Goal: Information Seeking & Learning: Check status

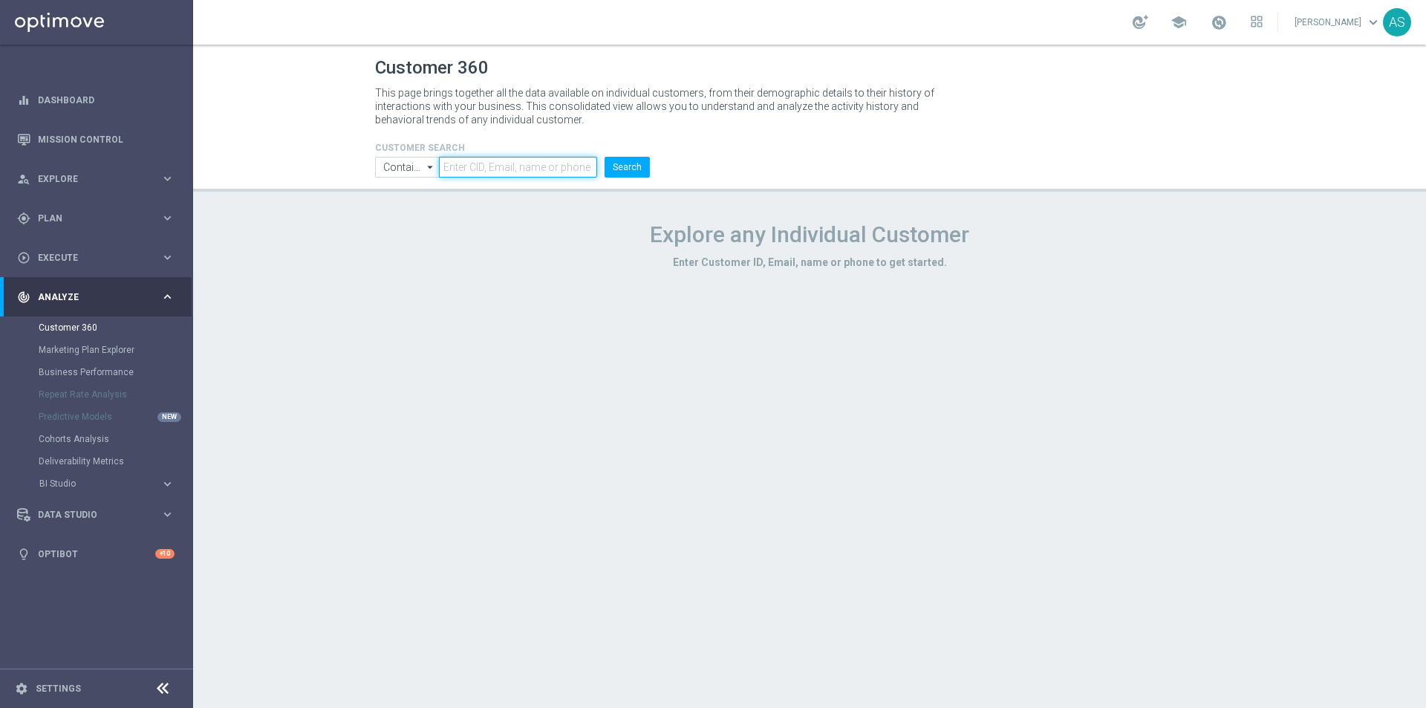
click at [515, 165] on input "text" at bounding box center [518, 167] width 158 height 21
paste input "1304055"
click at [629, 174] on button "Search" at bounding box center [626, 167] width 45 height 21
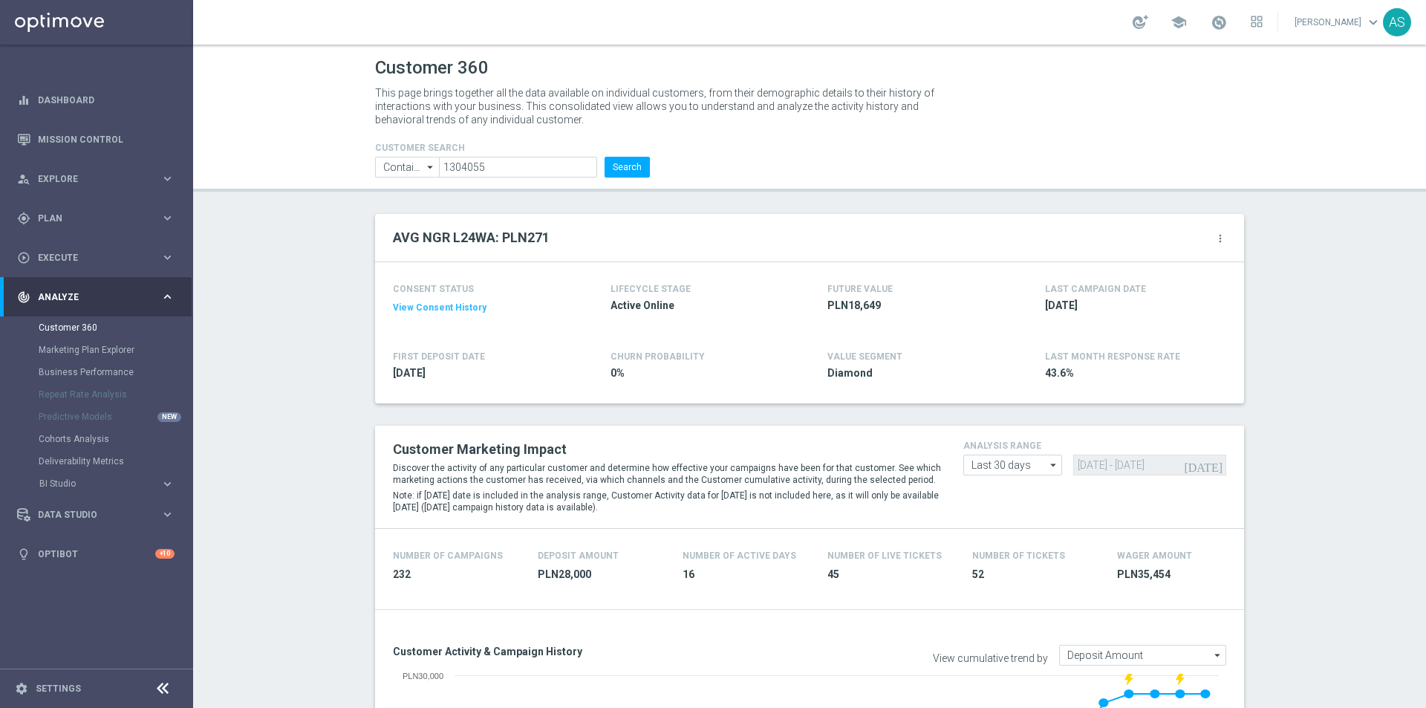
click at [469, 179] on header "Customer 360 This page brings together all the data available on individual cus…" at bounding box center [809, 118] width 1233 height 147
click at [475, 169] on input "1304055" at bounding box center [518, 167] width 158 height 21
paste input "2844203"
click at [475, 169] on input "1304055" at bounding box center [518, 167] width 158 height 21
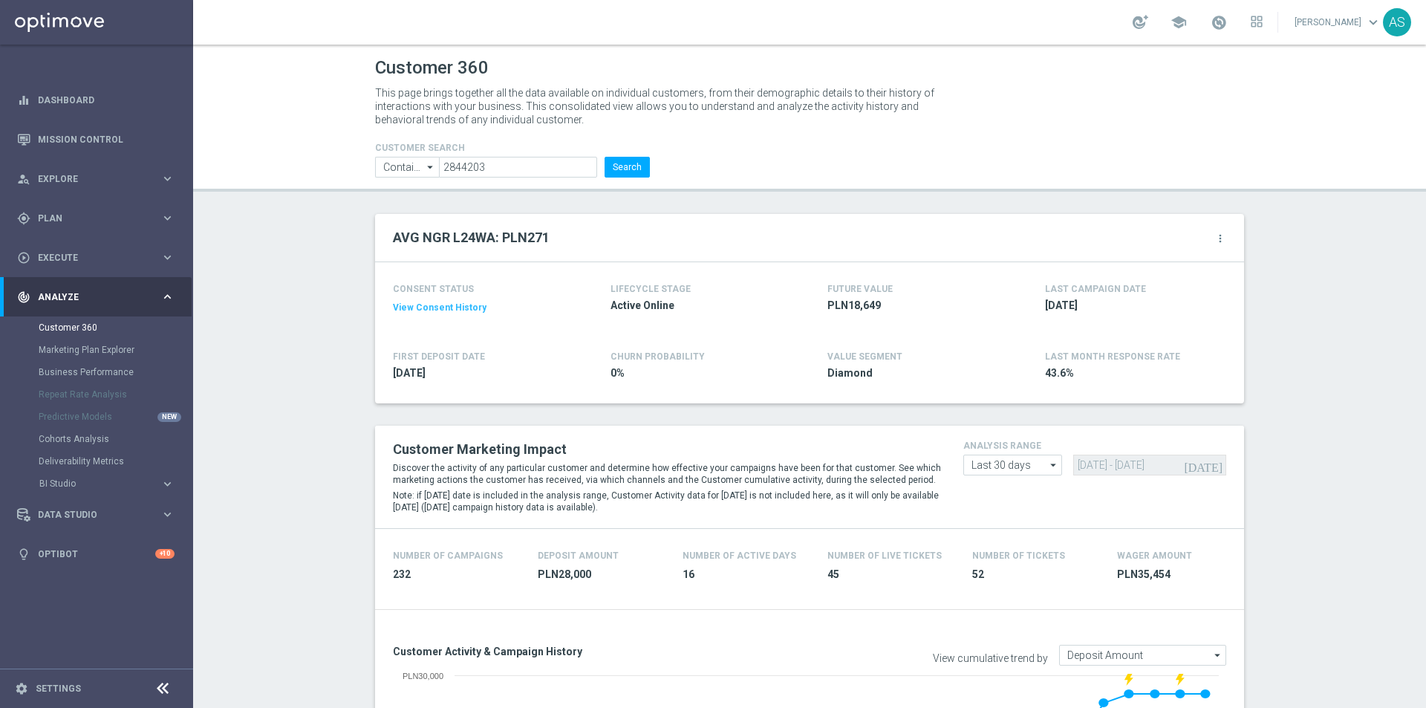
click at [648, 172] on li "Search" at bounding box center [627, 167] width 53 height 21
click at [639, 172] on button "Search" at bounding box center [626, 167] width 45 height 21
click at [446, 160] on input "2844203" at bounding box center [518, 167] width 158 height 21
paste input "834119"
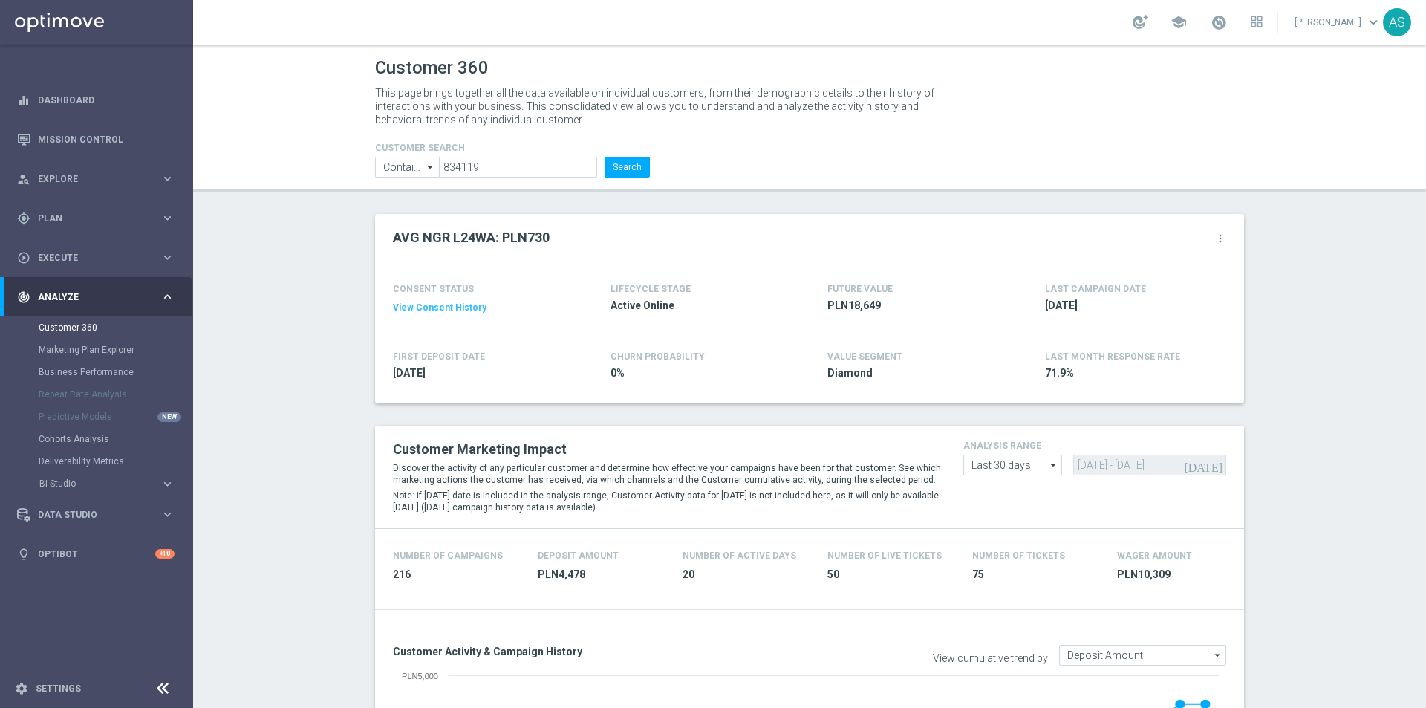
click at [601, 170] on li "Search" at bounding box center [627, 167] width 53 height 21
click at [608, 164] on button "Search" at bounding box center [626, 167] width 45 height 21
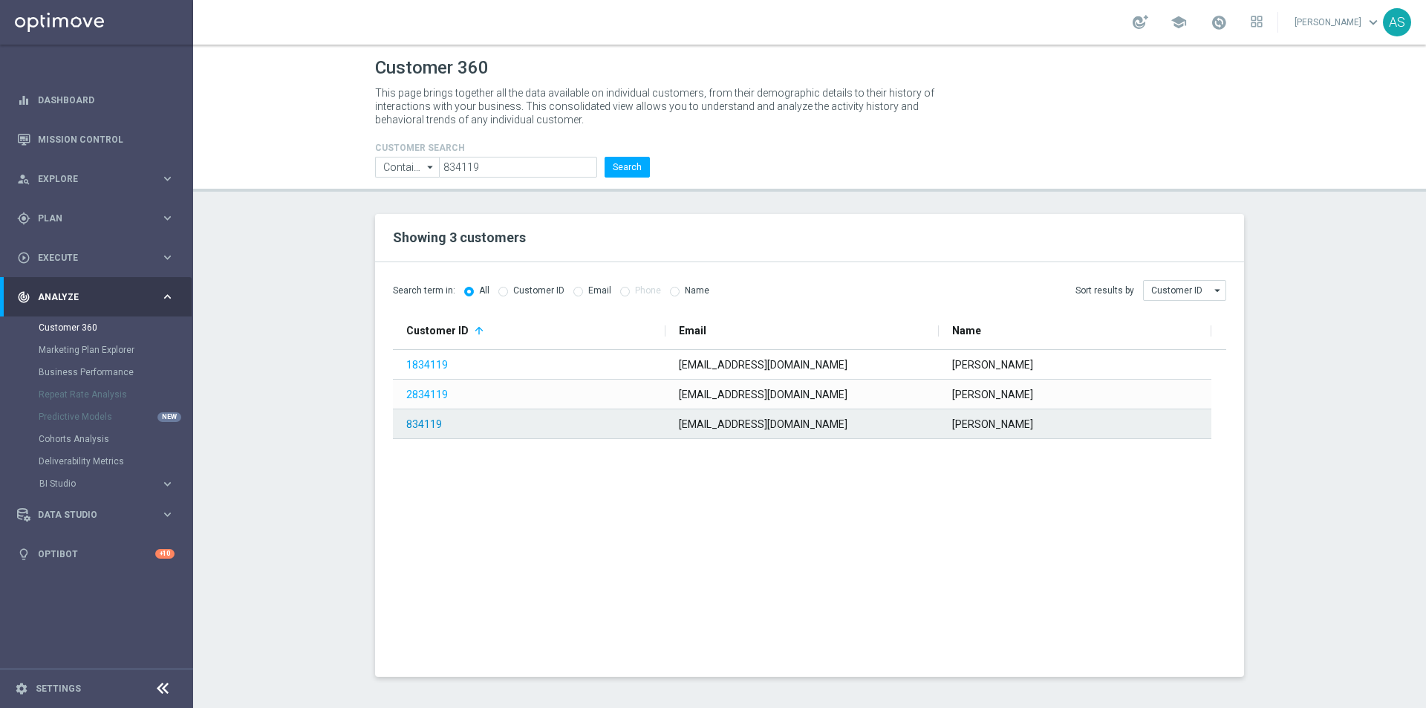
click at [426, 422] on link "834119" at bounding box center [424, 424] width 36 height 12
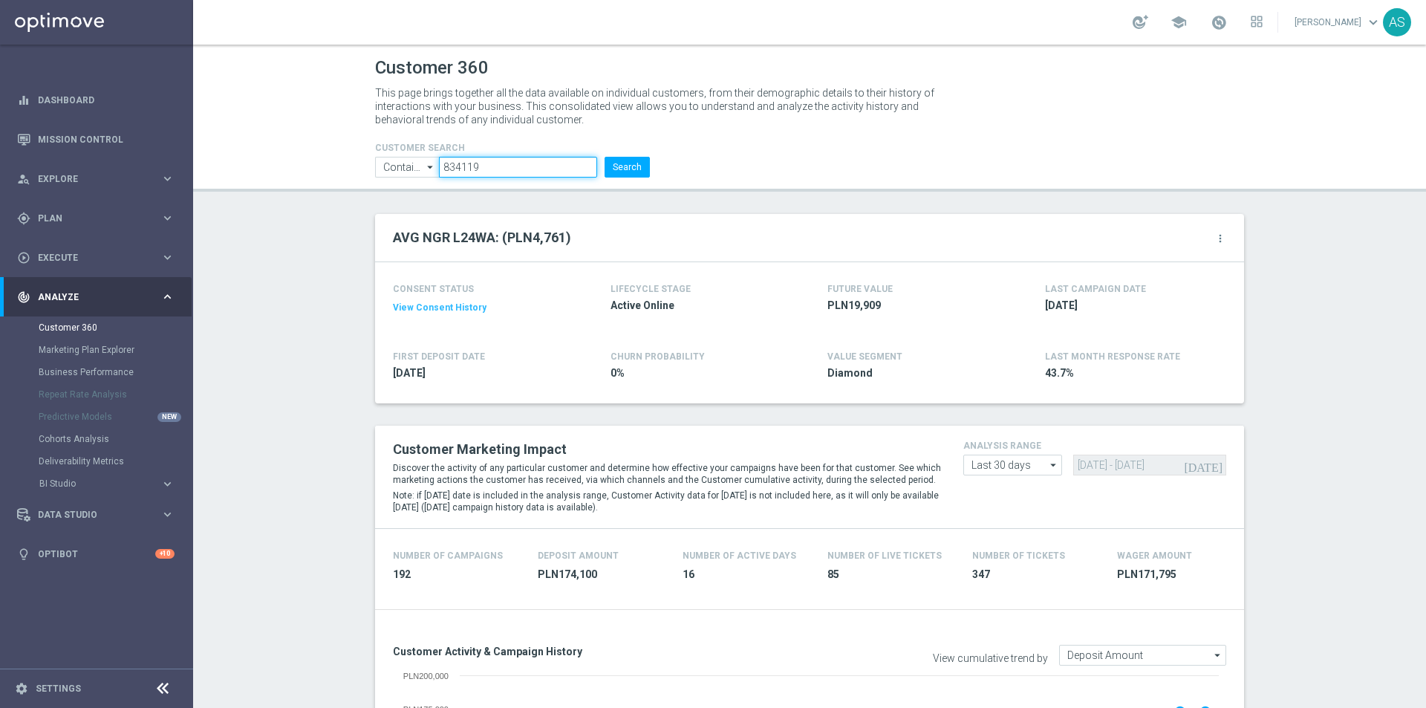
click at [474, 160] on input "834119" at bounding box center [518, 167] width 158 height 21
paste input "2858990"
click at [514, 167] on input "8341192858990" at bounding box center [518, 167] width 158 height 21
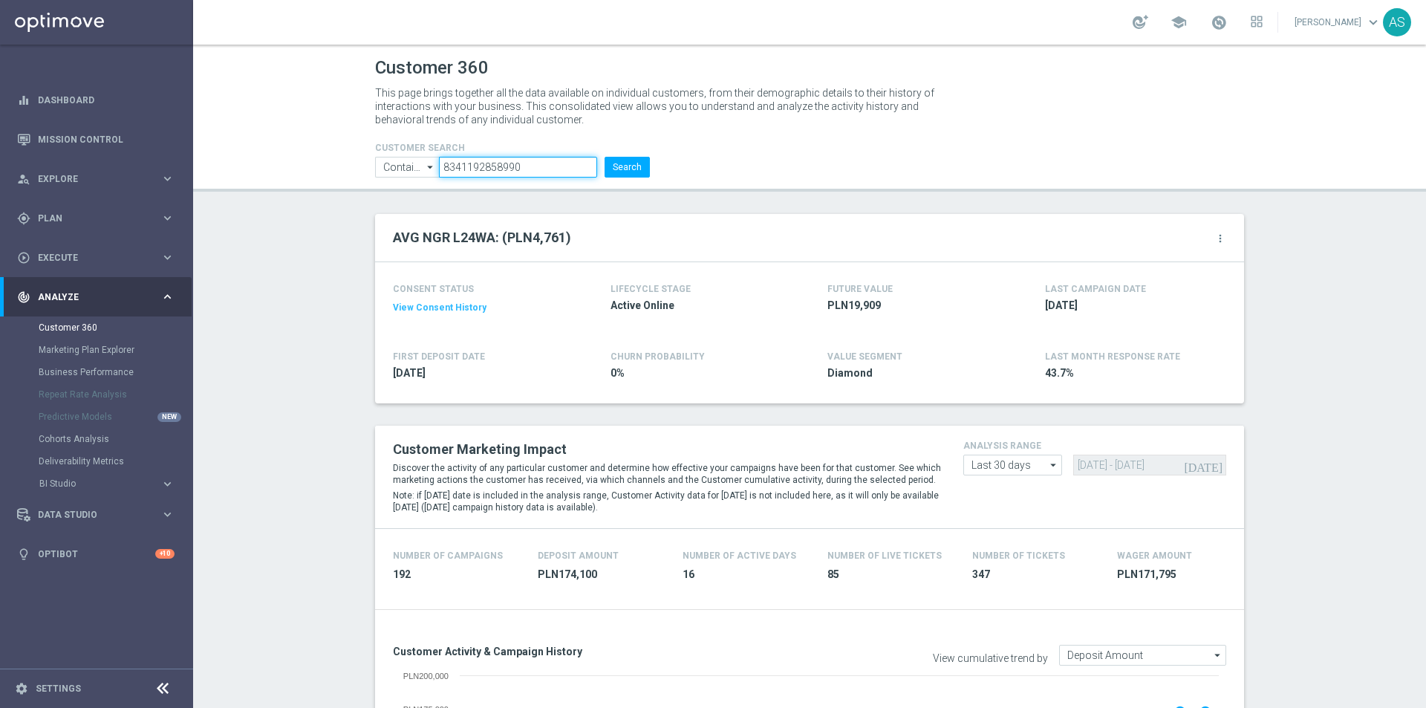
paste input "text"
click at [615, 170] on button "Search" at bounding box center [626, 167] width 45 height 21
click at [492, 169] on input "2858990" at bounding box center [518, 167] width 158 height 21
drag, startPoint x: 492, startPoint y: 169, endPoint x: 613, endPoint y: 171, distance: 121.1
click at [493, 168] on input "2858990" at bounding box center [518, 167] width 158 height 21
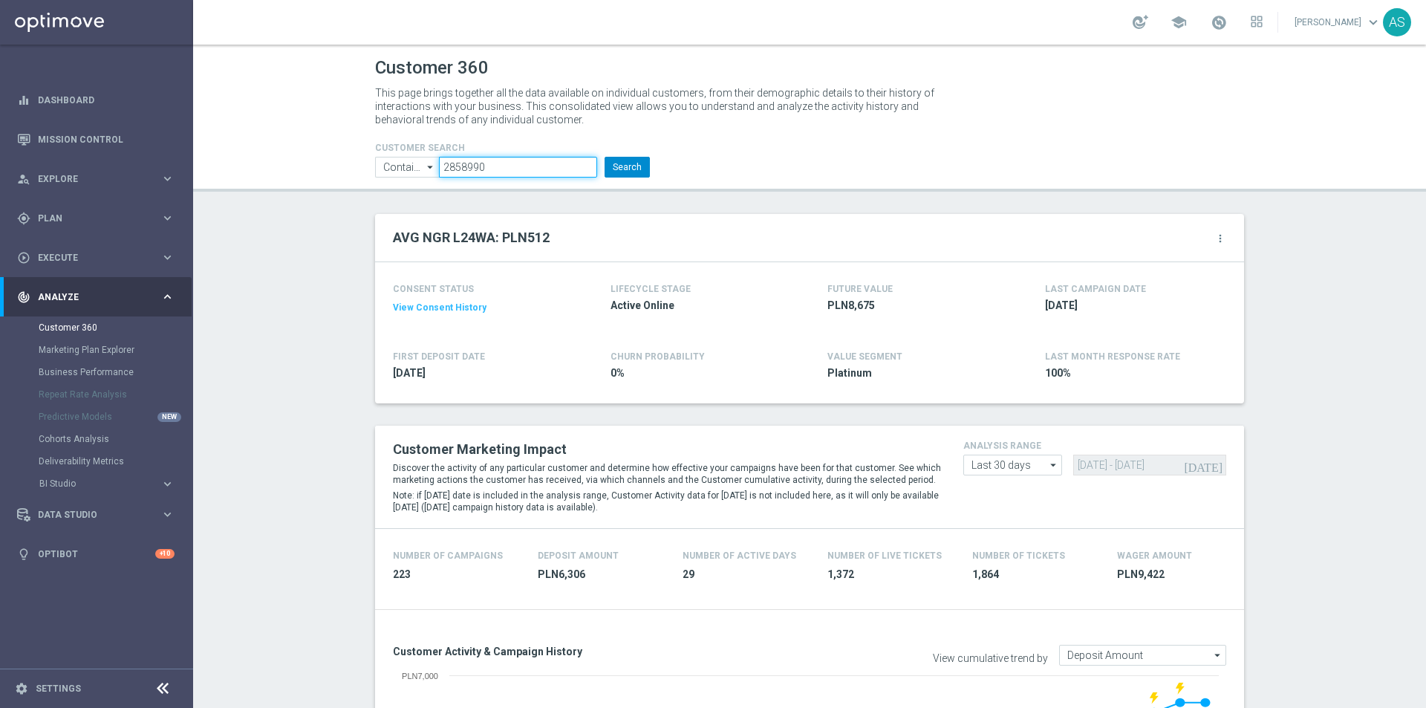
paste input "474311"
type input "2474311"
click at [610, 168] on button "Search" at bounding box center [626, 167] width 45 height 21
click at [494, 171] on input "2474311" at bounding box center [518, 167] width 158 height 21
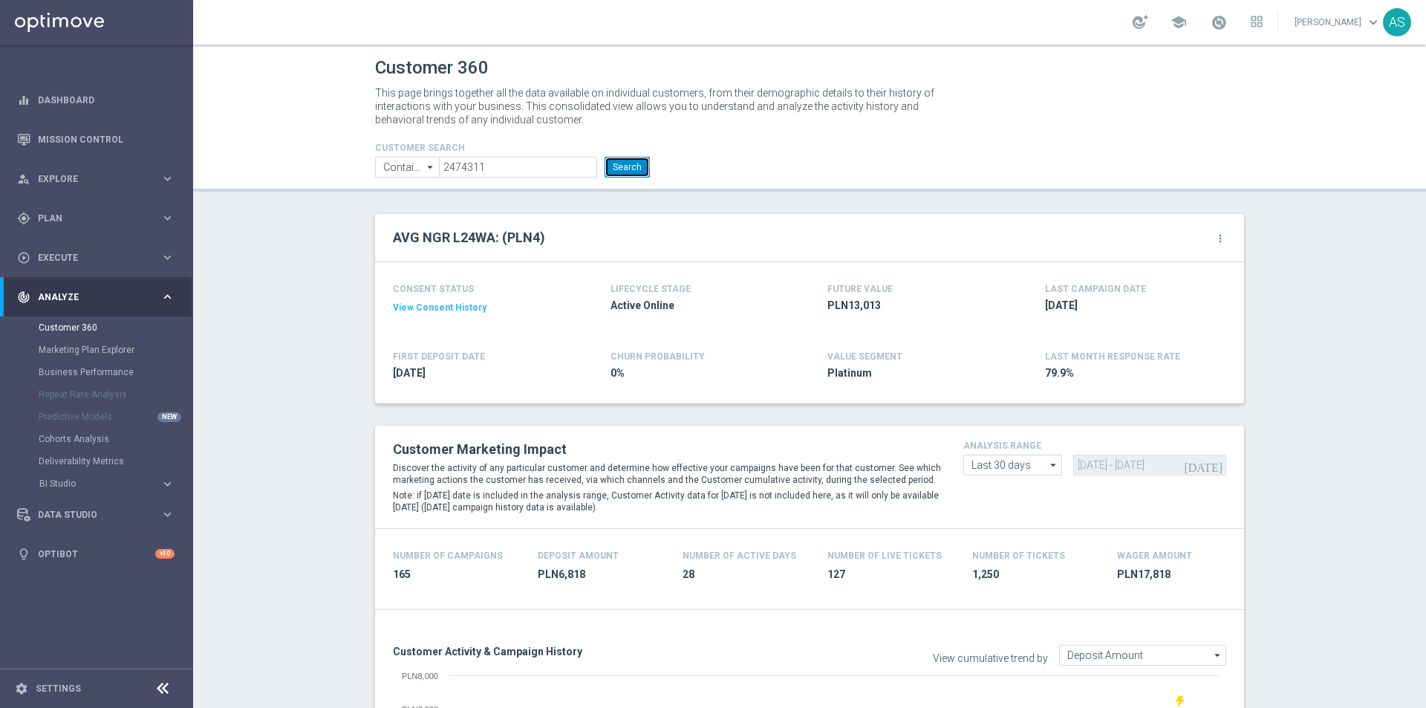
click at [627, 172] on button "Search" at bounding box center [626, 167] width 45 height 21
click at [626, 163] on button "Search" at bounding box center [626, 167] width 45 height 21
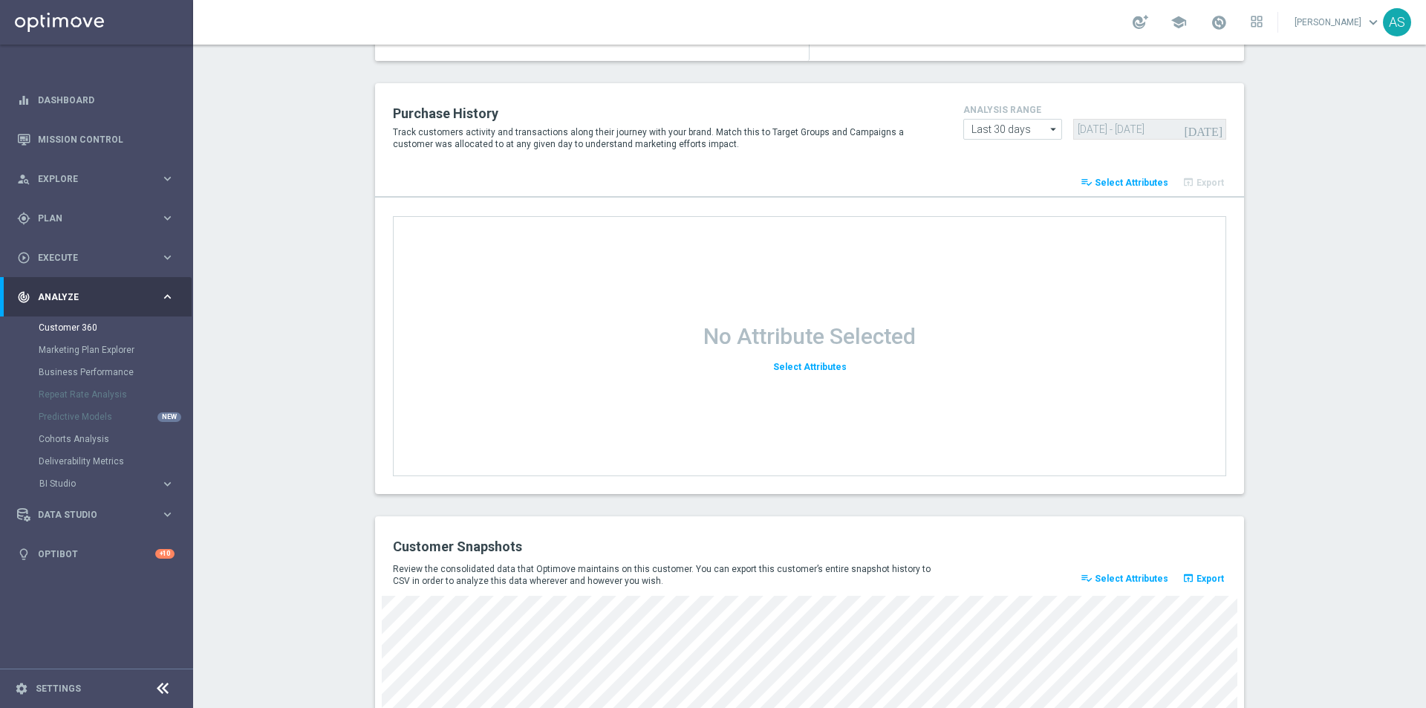
scroll to position [1874, 0]
